Goal: Task Accomplishment & Management: Use online tool/utility

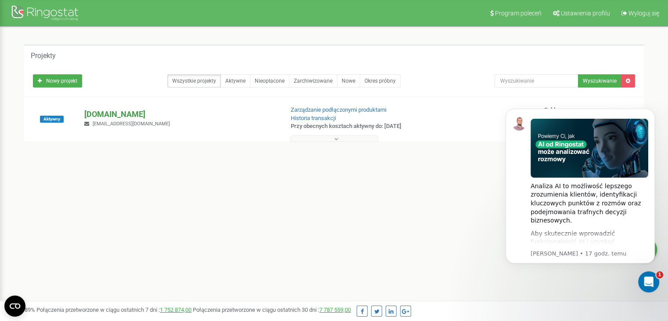
click at [113, 112] on p "[DOMAIN_NAME]" at bounding box center [180, 113] width 192 height 11
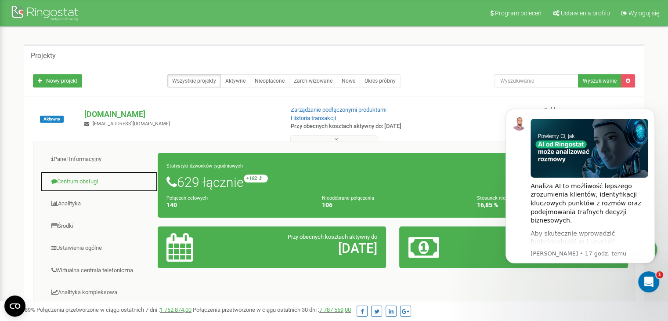
click at [76, 181] on link "Centrum obsługi" at bounding box center [99, 182] width 118 height 22
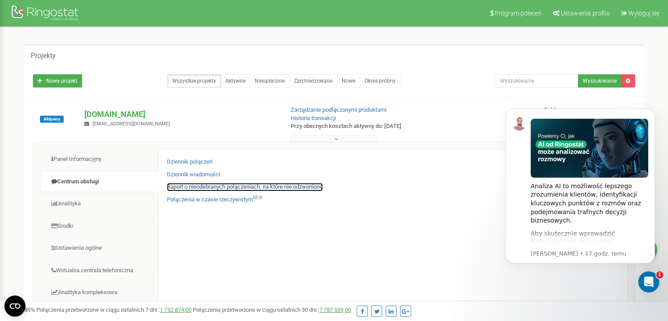
click at [192, 184] on link "Raport o nieodebranych połączeniach, na które nie odzwoniono" at bounding box center [245, 187] width 156 height 8
click at [648, 110] on button "Dismiss notification" at bounding box center [652, 110] width 11 height 11
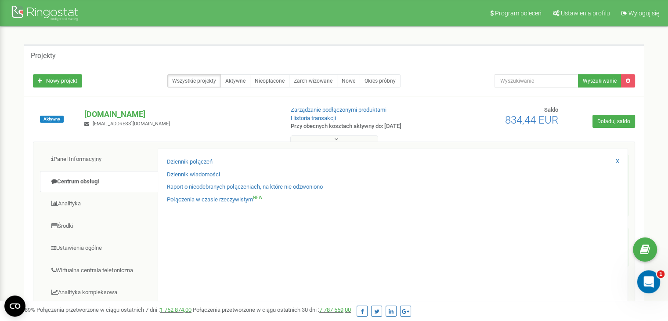
click at [647, 287] on div "Otwórz komunikator Intercom" at bounding box center [647, 280] width 29 height 29
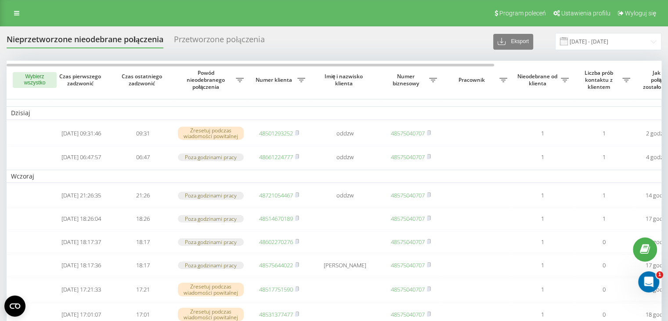
click at [29, 84] on button "Wybierz wszystko" at bounding box center [35, 80] width 44 height 16
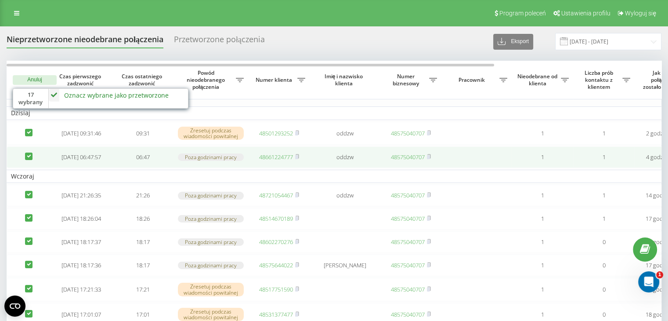
click at [33, 160] on td at bounding box center [29, 157] width 44 height 22
click at [32, 152] on label at bounding box center [28, 152] width 7 height 0
checkbox input "false"
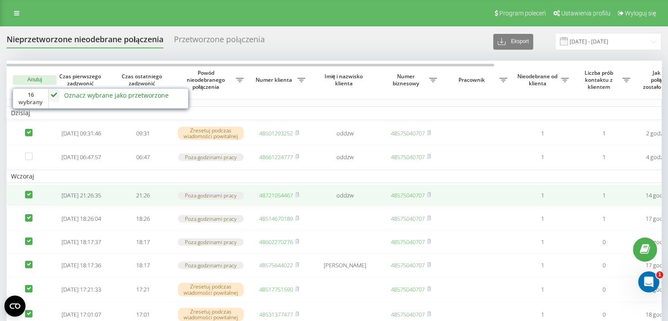
click at [22, 206] on td at bounding box center [29, 195] width 44 height 22
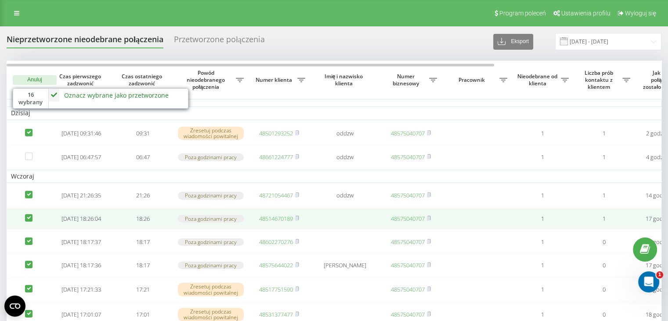
click at [32, 214] on label at bounding box center [28, 214] width 7 height 0
checkbox input "false"
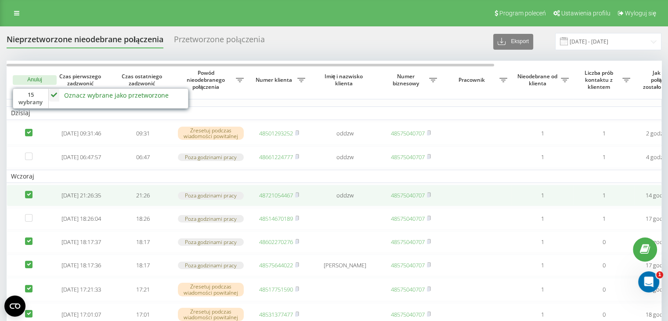
click at [27, 191] on label at bounding box center [28, 191] width 7 height 0
checkbox input "false"
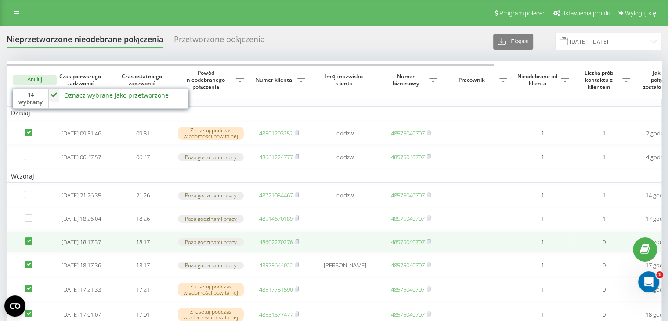
click at [24, 249] on td at bounding box center [29, 242] width 44 height 22
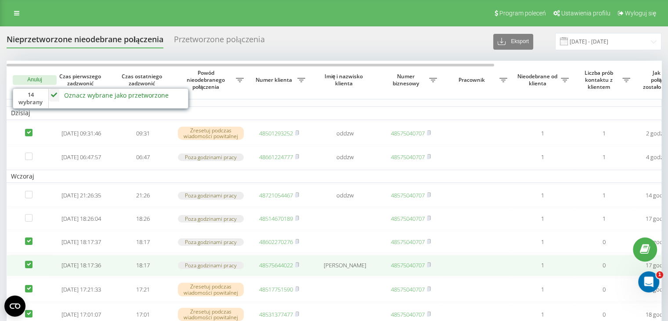
click at [25, 276] on td at bounding box center [29, 265] width 44 height 22
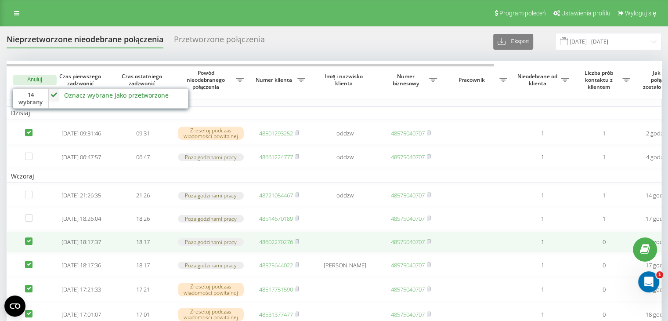
click at [29, 237] on label at bounding box center [28, 237] width 7 height 0
checkbox input "false"
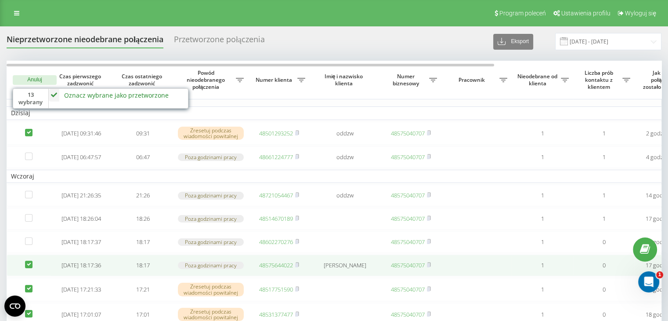
click at [27, 260] on label at bounding box center [28, 260] width 7 height 0
checkbox input "false"
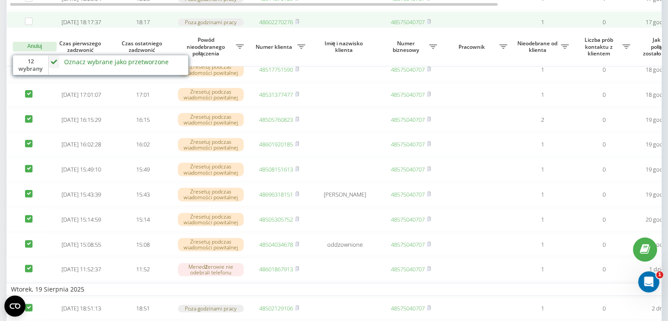
scroll to position [307, 0]
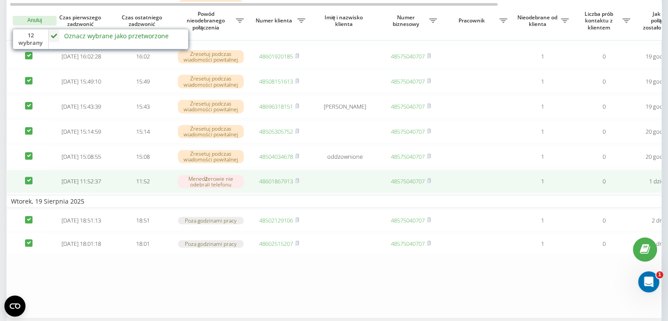
click at [25, 193] on td at bounding box center [29, 181] width 44 height 23
click at [28, 177] on label at bounding box center [28, 177] width 7 height 0
checkbox input "false"
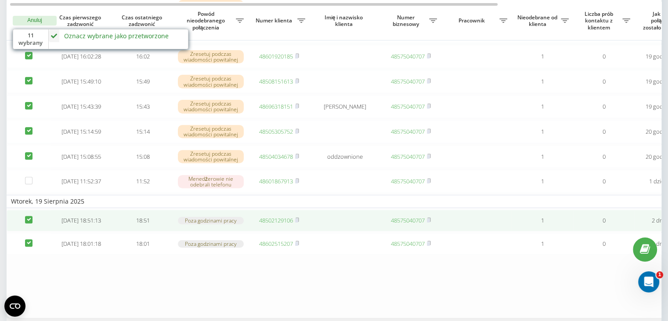
click at [29, 216] on label at bounding box center [28, 216] width 7 height 0
checkbox input "false"
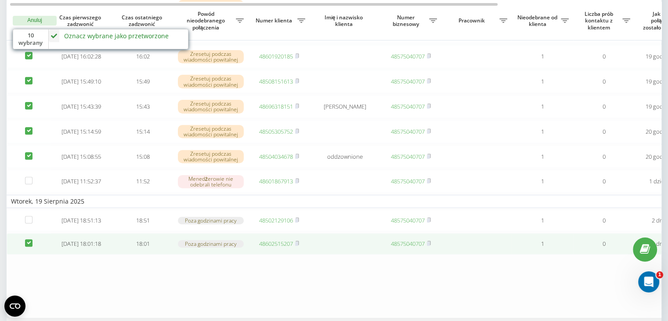
click at [30, 239] on label at bounding box center [28, 239] width 7 height 0
checkbox input "false"
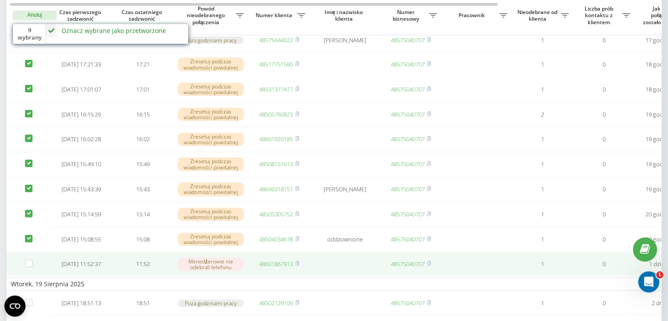
scroll to position [220, 0]
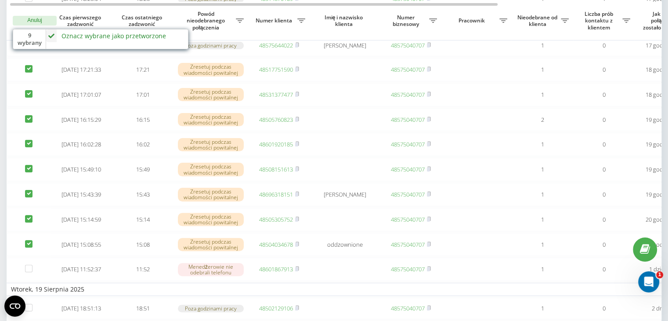
click at [94, 39] on div "Oznacz wybrane jako przetworzone" at bounding box center [113, 36] width 105 height 8
